Goal: Transaction & Acquisition: Book appointment/travel/reservation

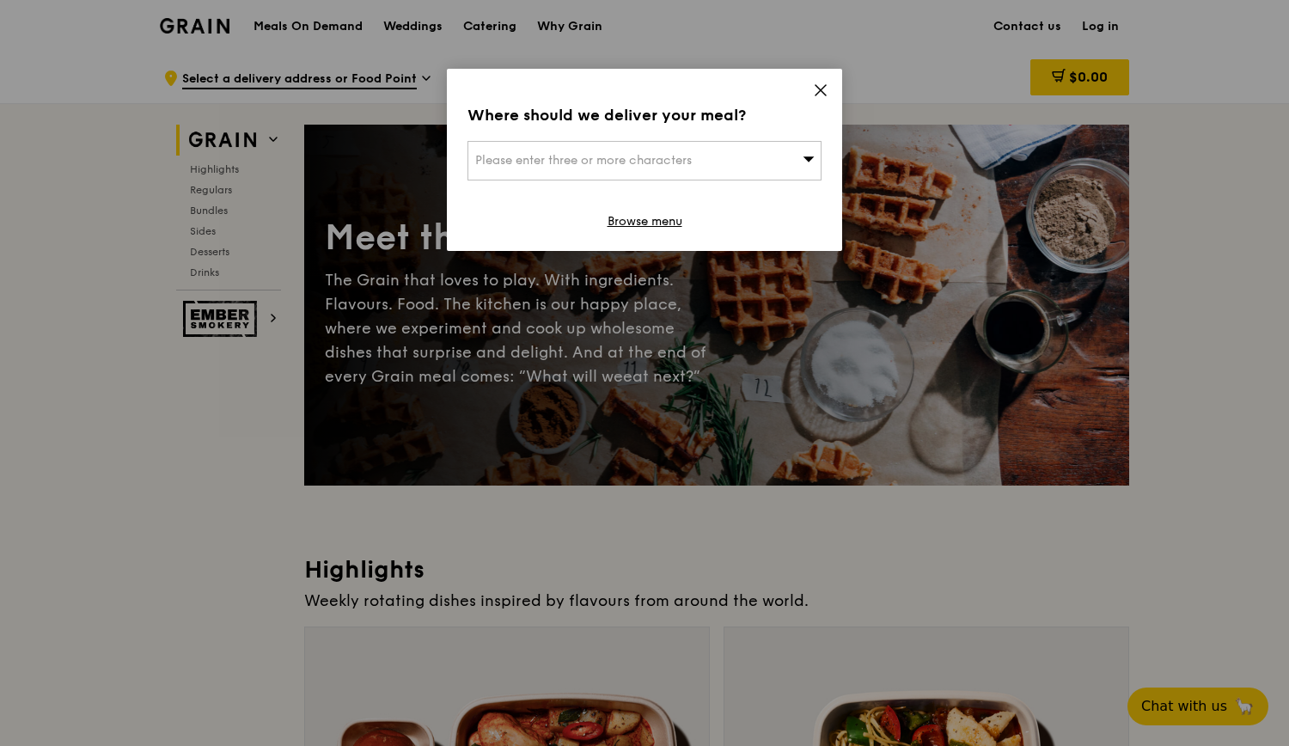
click at [817, 90] on icon at bounding box center [820, 89] width 15 height 15
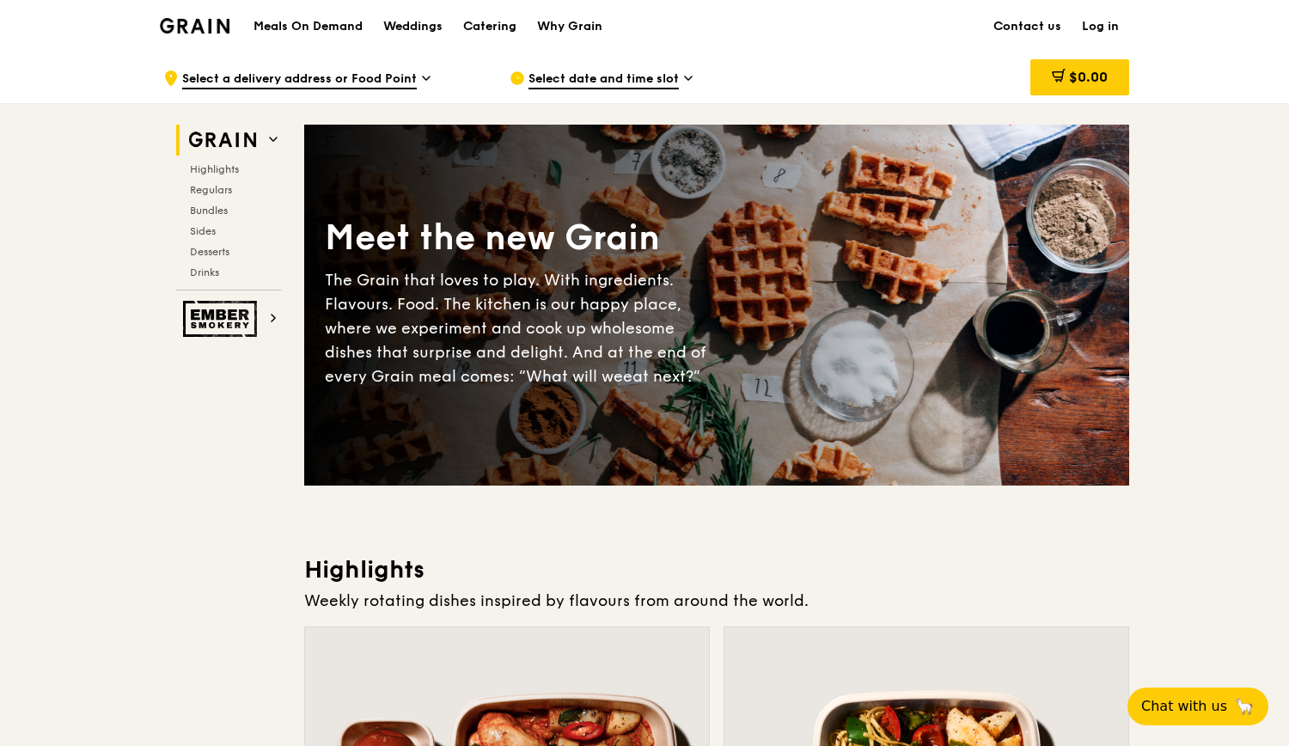
click at [321, 13] on div "Meals On Demand Weddings Catering Why Grain" at bounding box center [427, 26] width 369 height 52
click at [325, 20] on h1 "Meals On Demand" at bounding box center [307, 26] width 109 height 17
click at [320, 27] on h1 "Meals On Demand" at bounding box center [307, 26] width 109 height 17
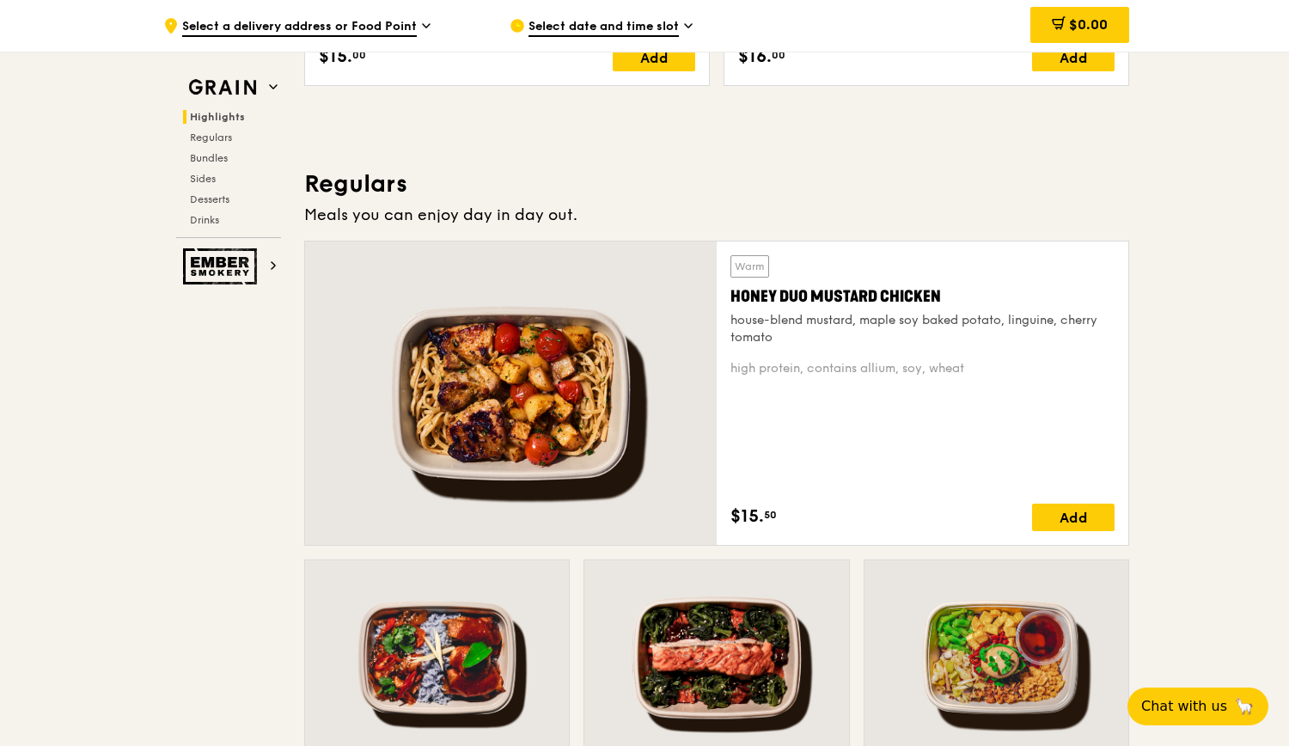
scroll to position [1014, 0]
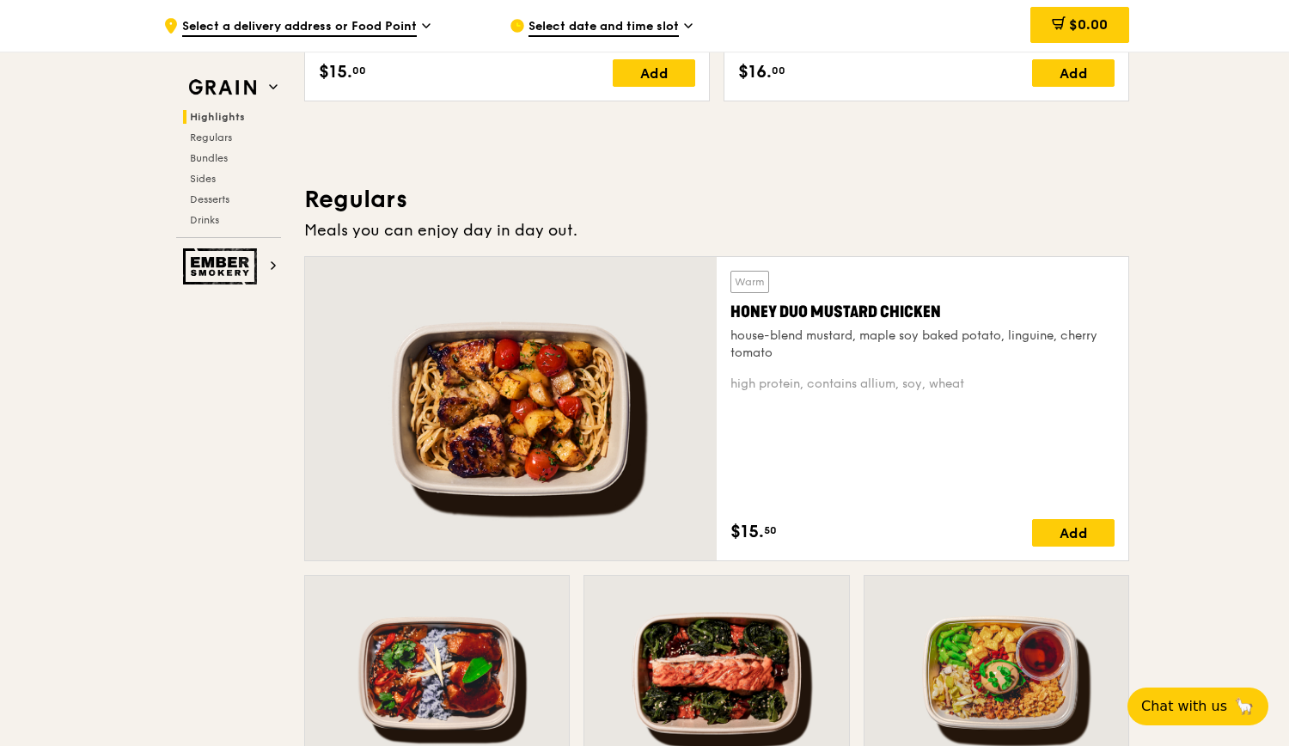
click at [643, 27] on span "Select date and time slot" at bounding box center [603, 27] width 150 height 19
click at [362, 18] on span "Select a delivery address or Food Point" at bounding box center [299, 27] width 235 height 19
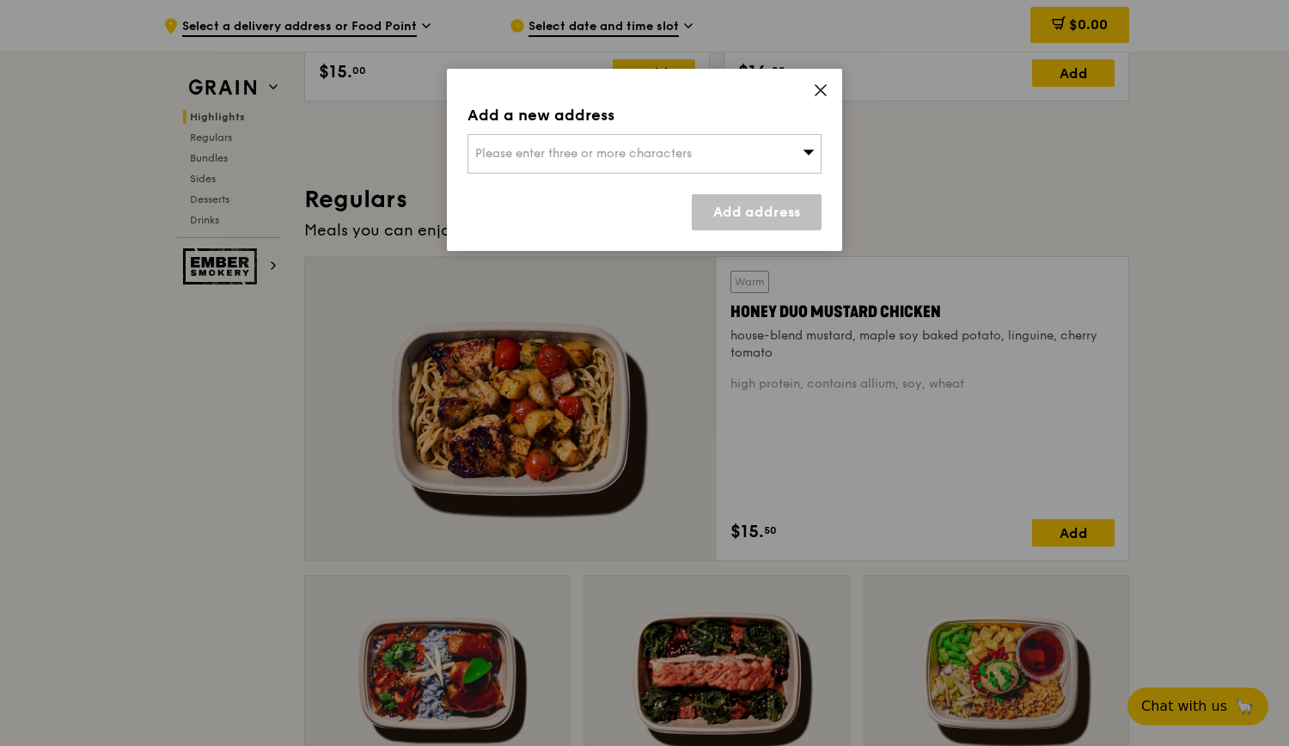
click at [642, 149] on span "Please enter three or more characters" at bounding box center [583, 153] width 217 height 15
click at [608, 142] on input "search" at bounding box center [644, 154] width 352 height 38
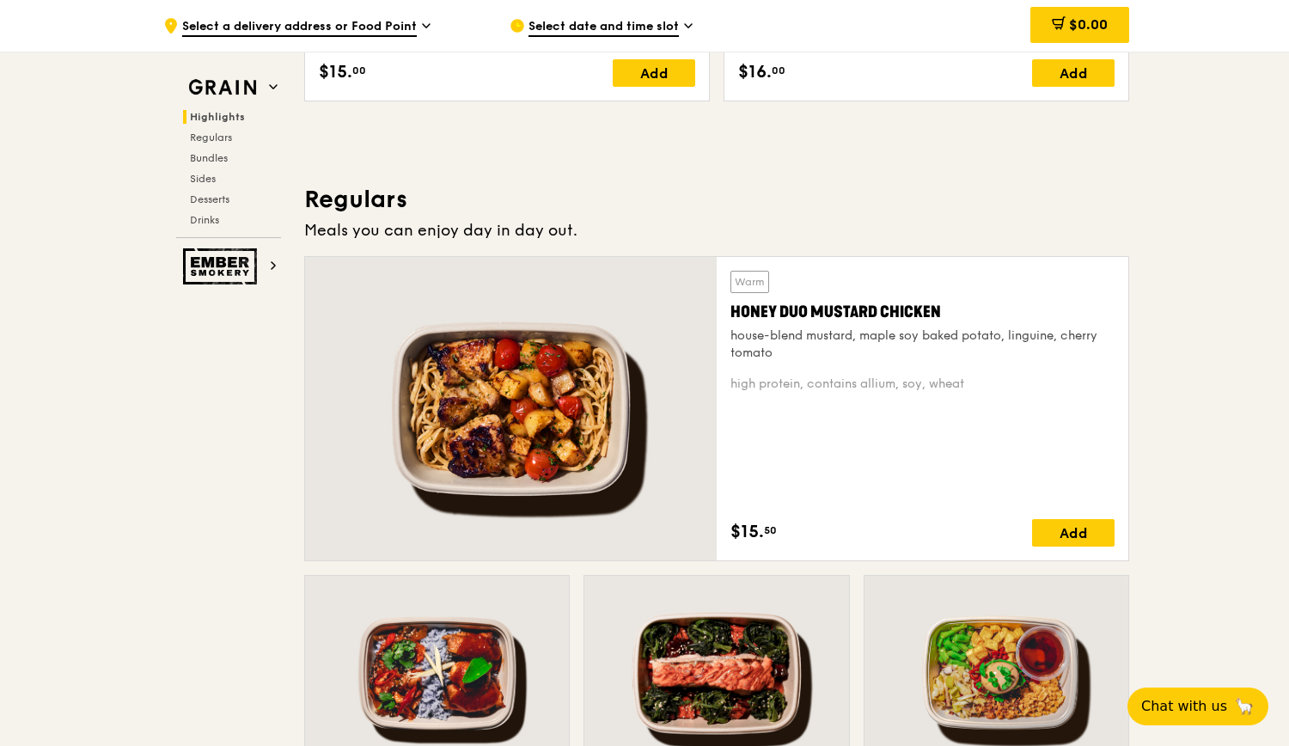
click at [588, 33] on span "Select date and time slot" at bounding box center [603, 27] width 150 height 19
click at [390, 31] on span "Select a delivery address or Food Point" at bounding box center [299, 27] width 235 height 19
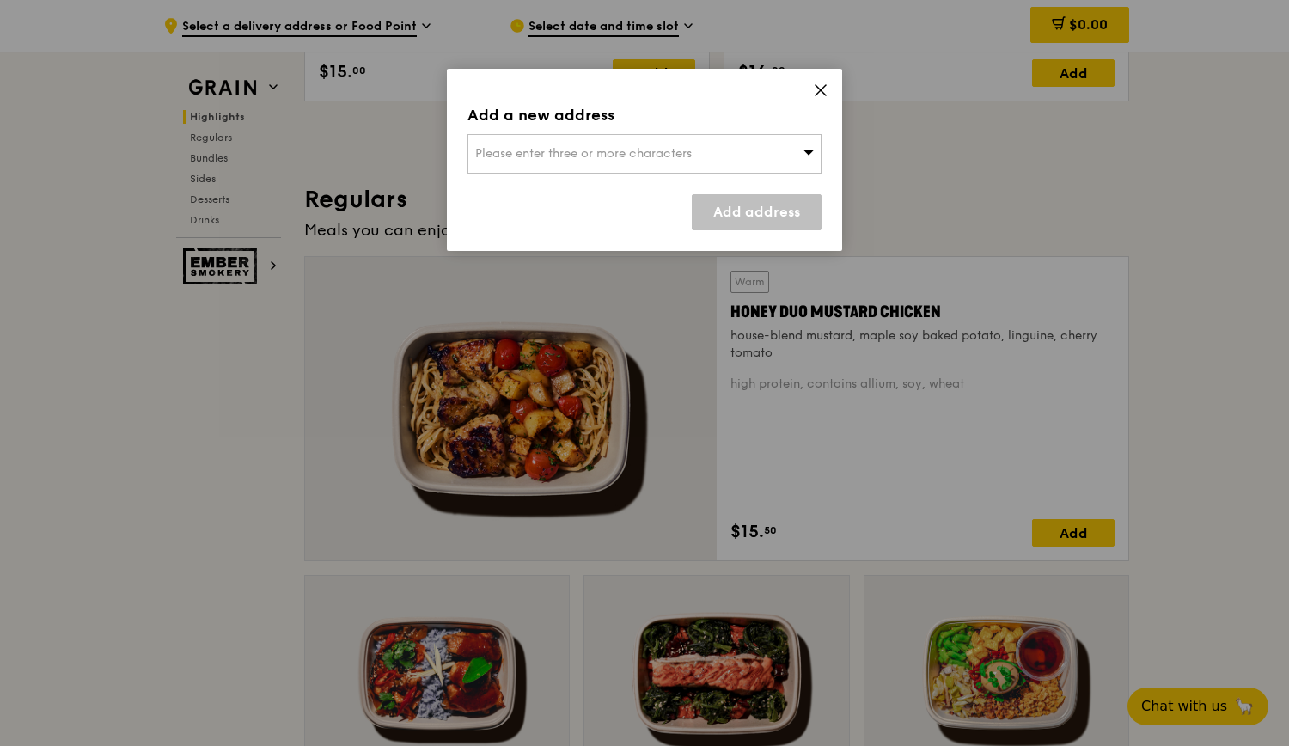
click at [575, 156] on span "Please enter three or more characters" at bounding box center [583, 153] width 217 height 15
type input "g"
click at [813, 97] on span at bounding box center [820, 92] width 15 height 19
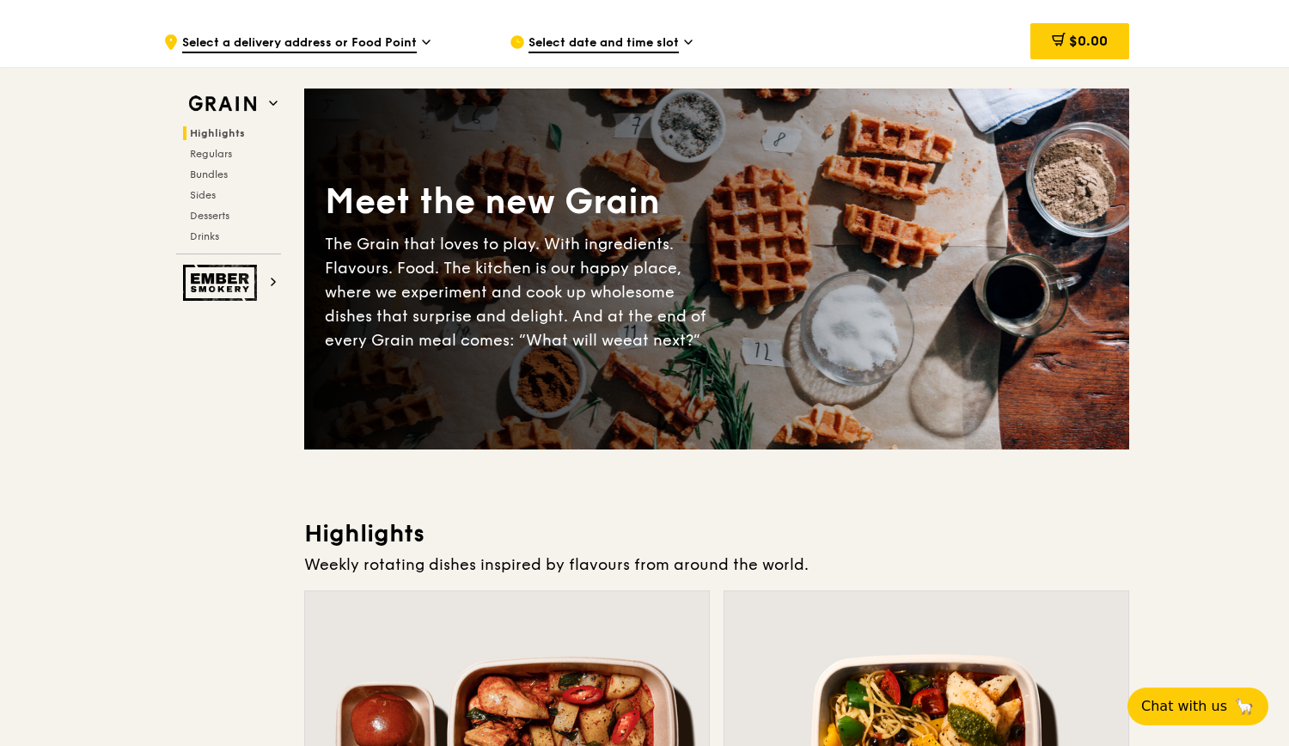
scroll to position [0, 0]
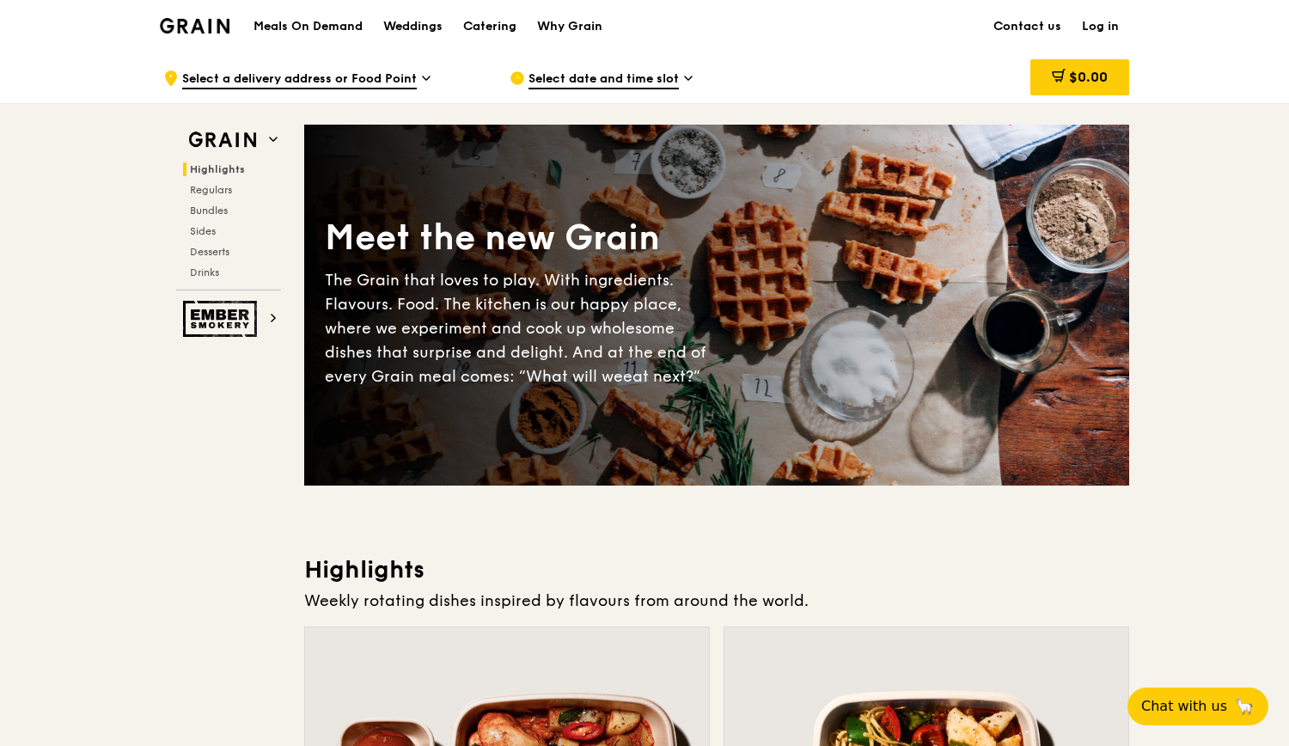
click at [346, 21] on h1 "Meals On Demand" at bounding box center [307, 26] width 109 height 17
click at [210, 188] on span "Regulars" at bounding box center [213, 190] width 46 height 12
click at [346, 18] on h1 "Meals On Demand" at bounding box center [307, 26] width 109 height 17
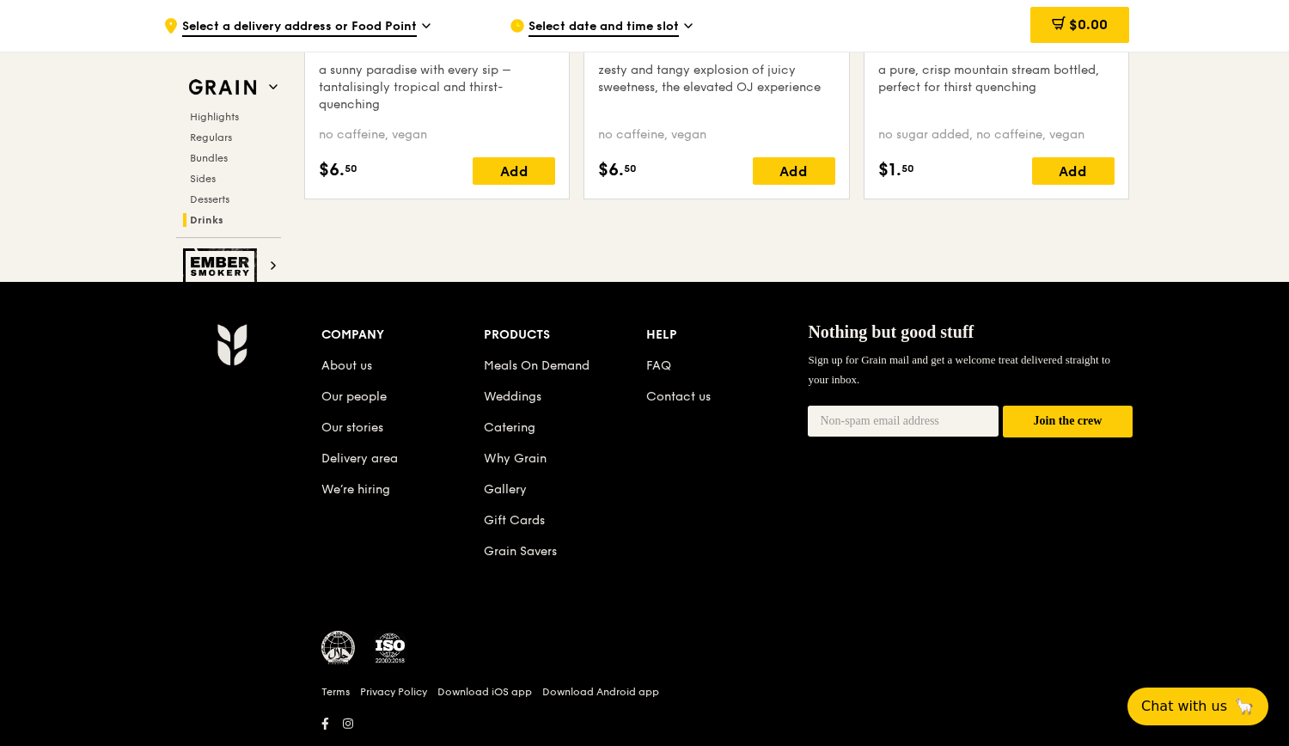
scroll to position [7121, 0]
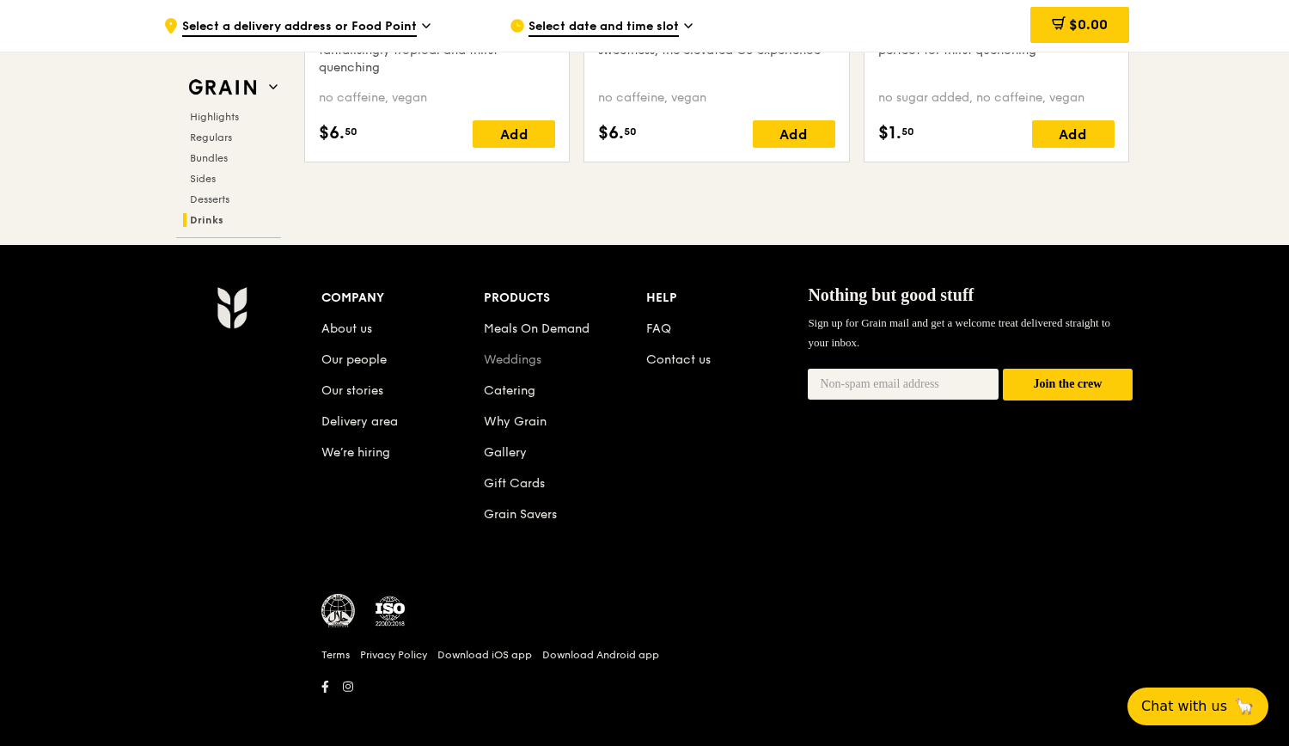
click at [521, 357] on link "Weddings" at bounding box center [513, 359] width 58 height 15
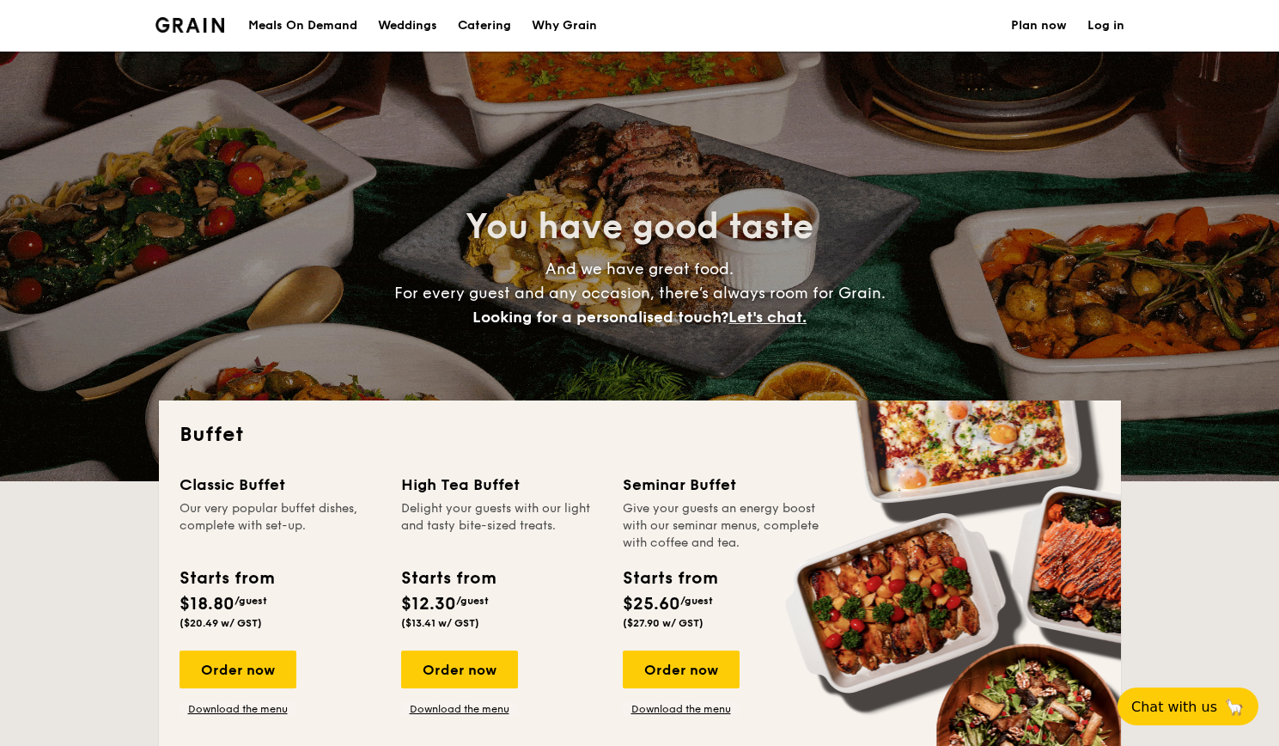
select select
click at [411, 27] on div "Weddings" at bounding box center [407, 26] width 59 height 52
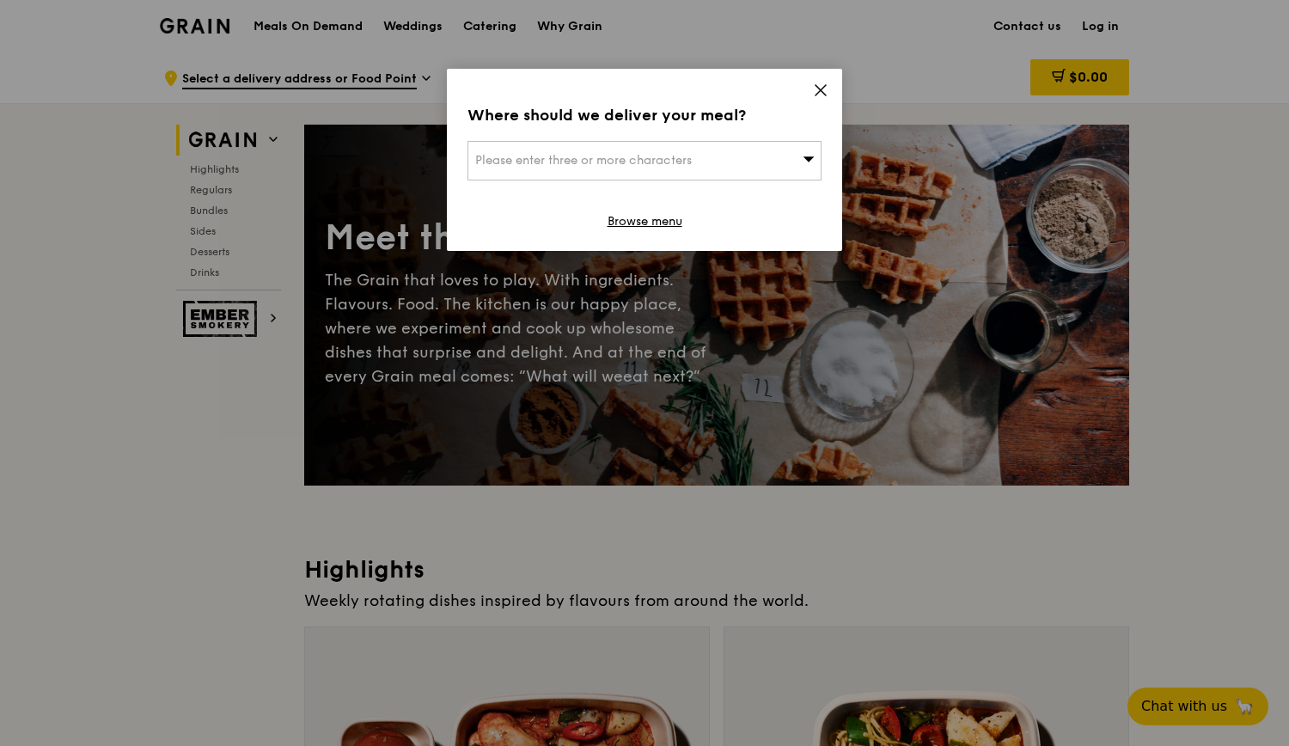
click at [821, 88] on icon at bounding box center [820, 90] width 10 height 10
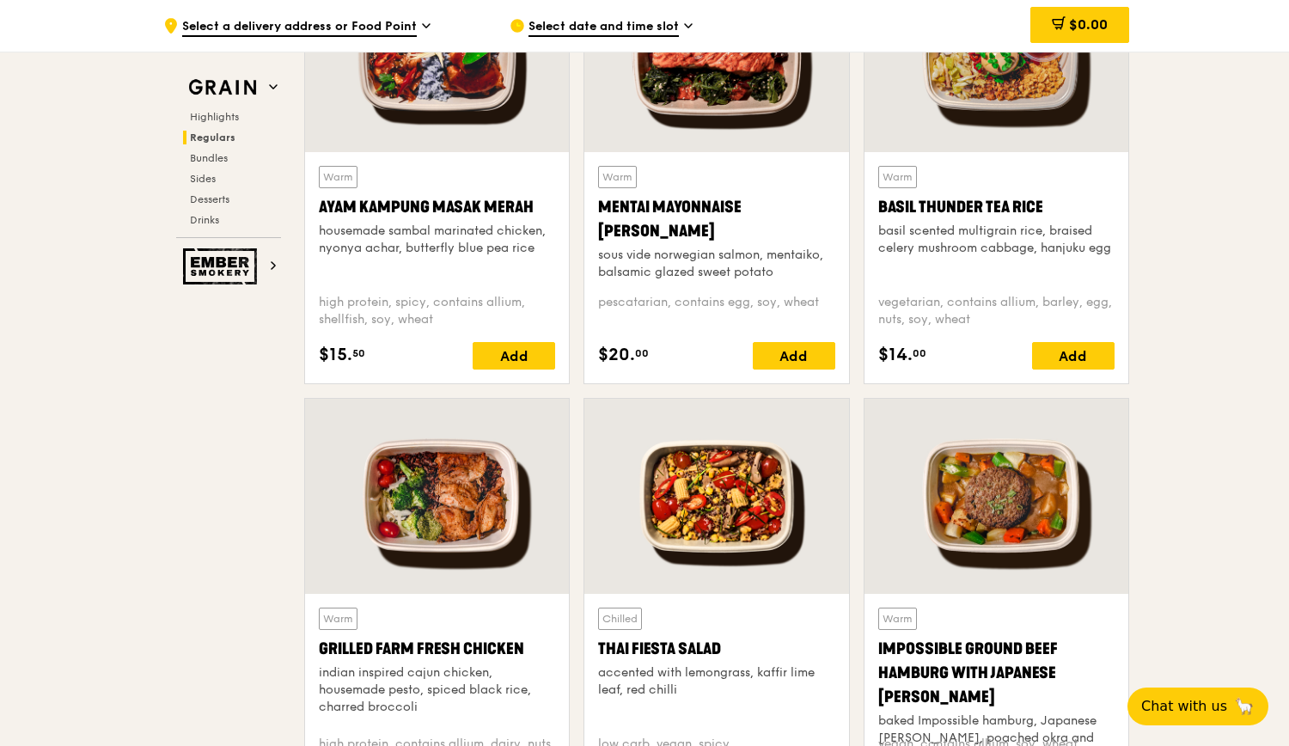
scroll to position [1031, 0]
